Goal: Transaction & Acquisition: Purchase product/service

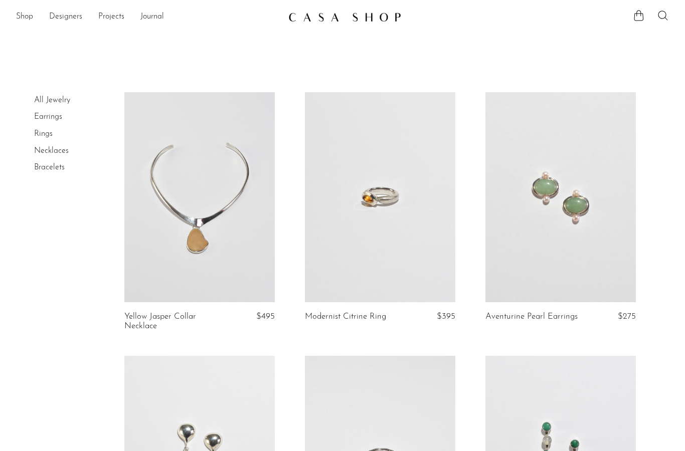
click at [46, 133] on link "Rings" at bounding box center [43, 134] width 19 height 8
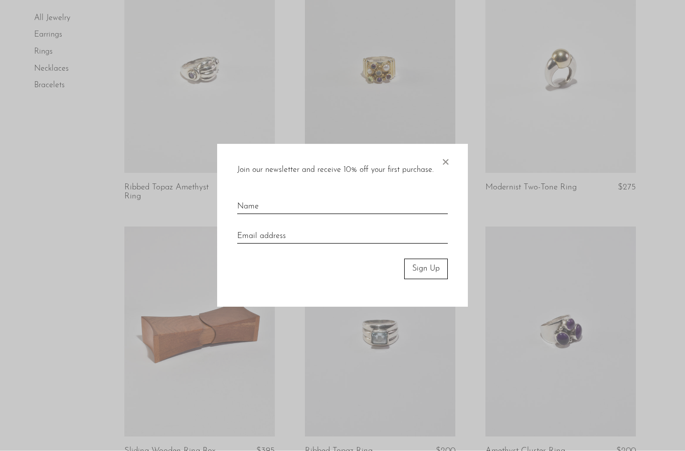
scroll to position [948, 0]
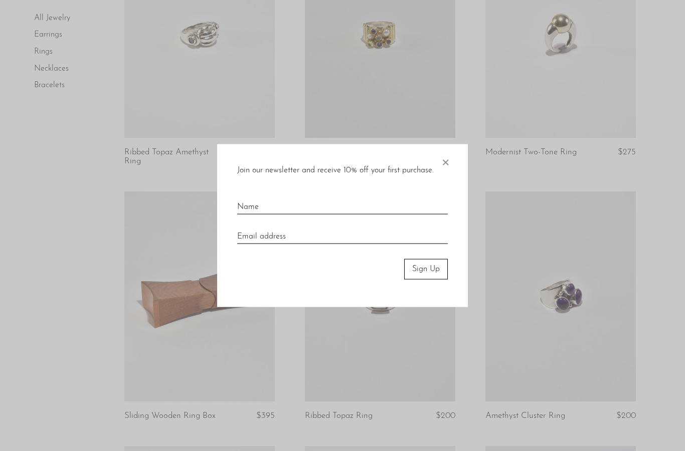
click at [443, 177] on span "×" at bounding box center [445, 160] width 10 height 32
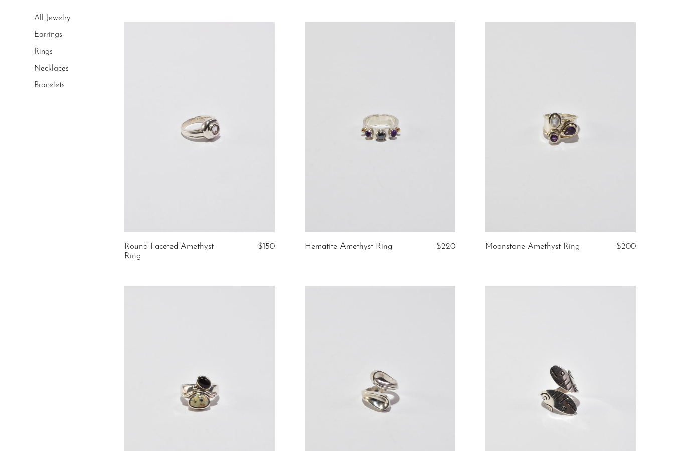
scroll to position [1672, 0]
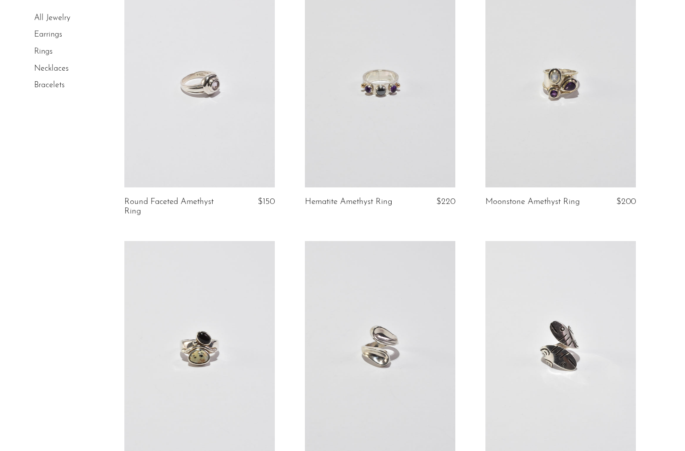
click at [213, 400] on link at bounding box center [199, 346] width 150 height 211
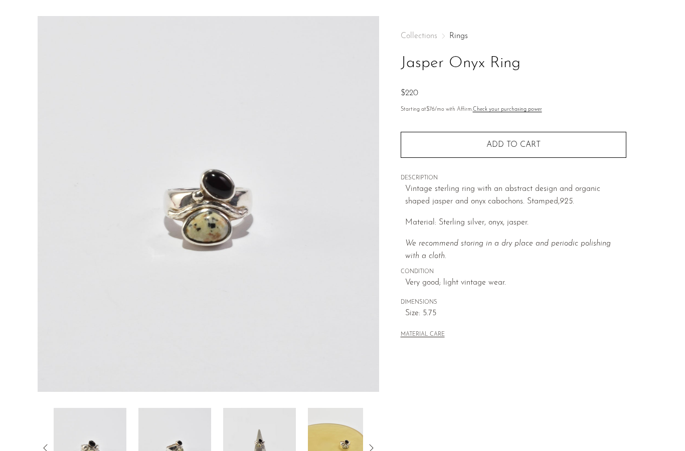
scroll to position [90, 0]
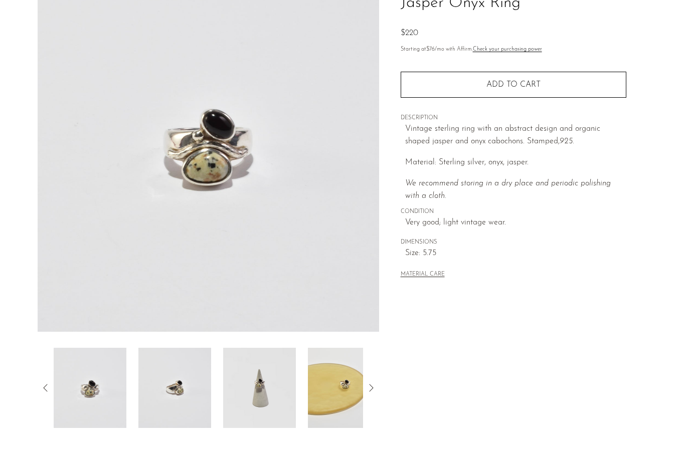
click at [258, 382] on img at bounding box center [259, 388] width 73 height 80
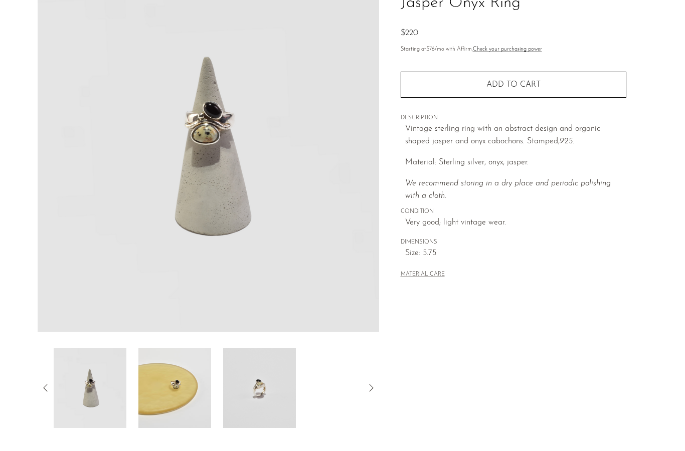
click at [103, 388] on img at bounding box center [90, 388] width 73 height 80
click at [167, 395] on img at bounding box center [174, 388] width 73 height 80
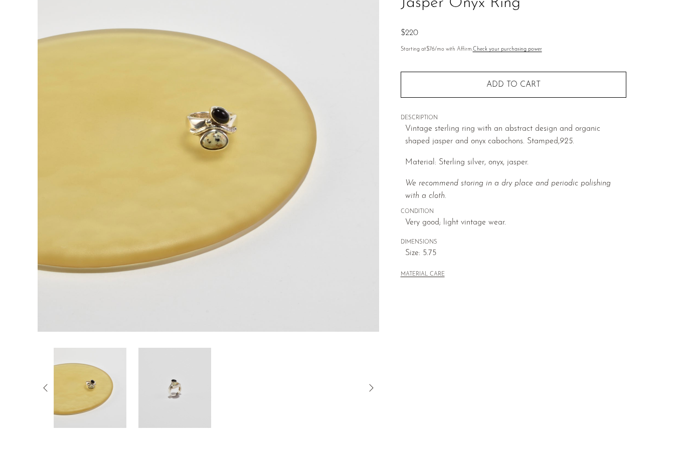
click at [155, 391] on img at bounding box center [174, 388] width 73 height 80
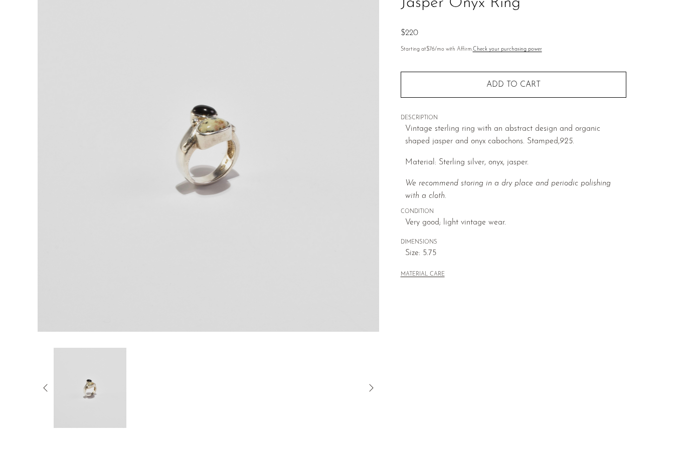
click at [44, 390] on icon at bounding box center [46, 388] width 12 height 12
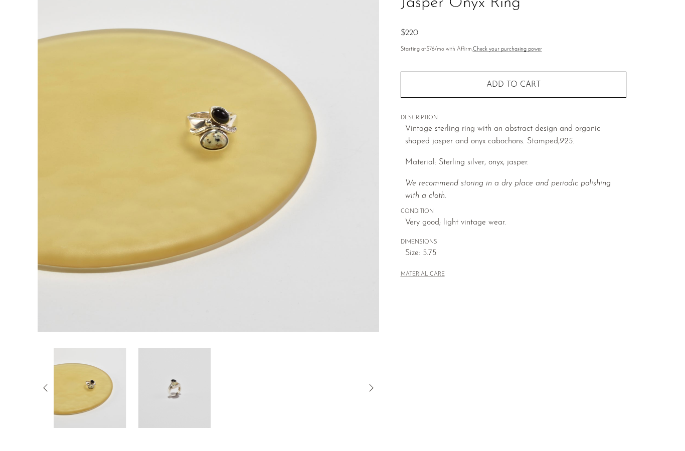
click at [44, 390] on icon at bounding box center [46, 388] width 12 height 12
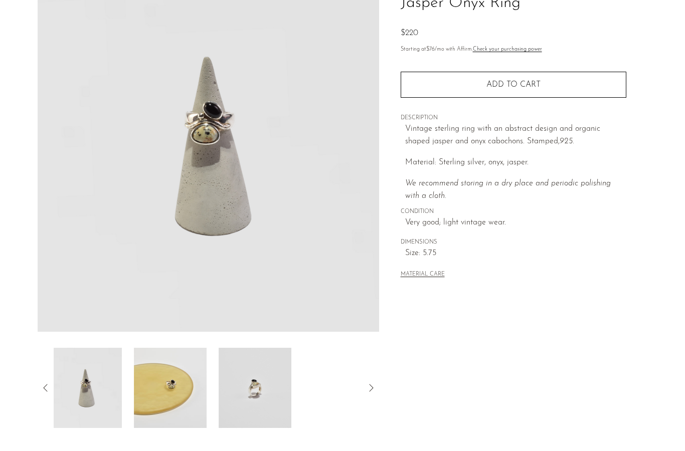
click at [44, 390] on icon at bounding box center [46, 388] width 12 height 12
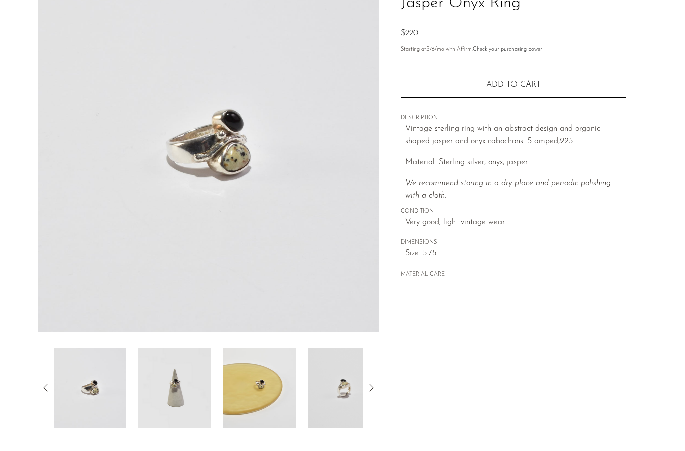
click at [44, 390] on icon at bounding box center [46, 388] width 12 height 12
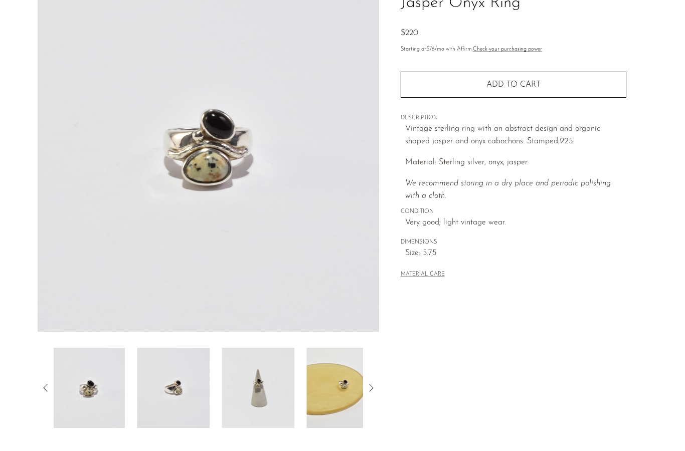
click at [44, 390] on icon at bounding box center [46, 388] width 12 height 12
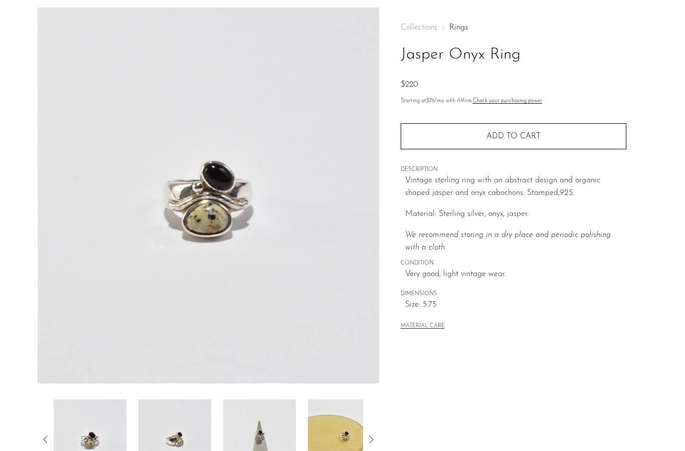
scroll to position [0, 0]
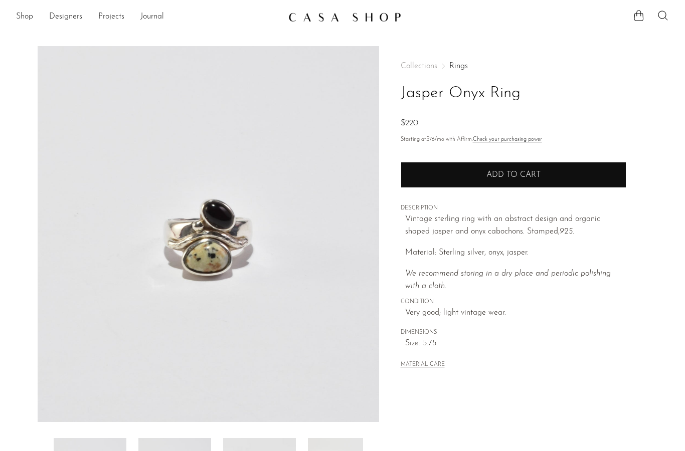
click at [468, 175] on button "Add to cart" at bounding box center [514, 175] width 226 height 26
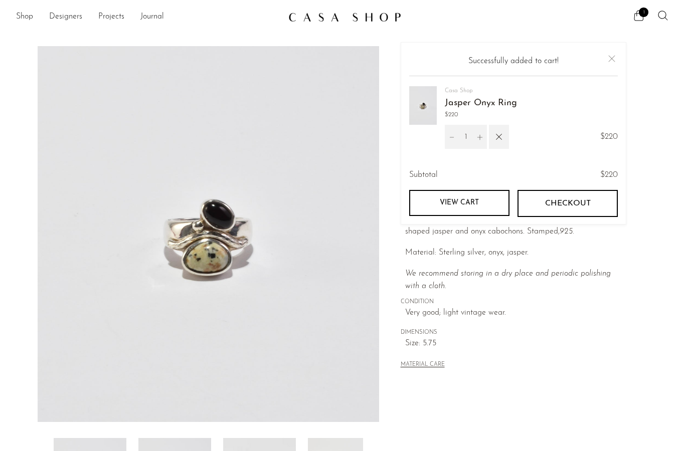
click at [548, 207] on span "Checkout" at bounding box center [568, 204] width 46 height 10
